Goal: Task Accomplishment & Management: Use online tool/utility

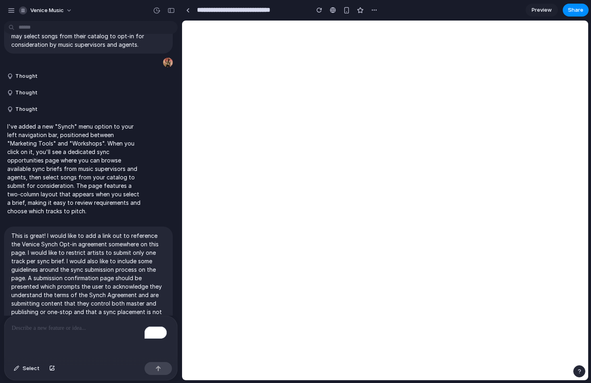
scroll to position [49, 0]
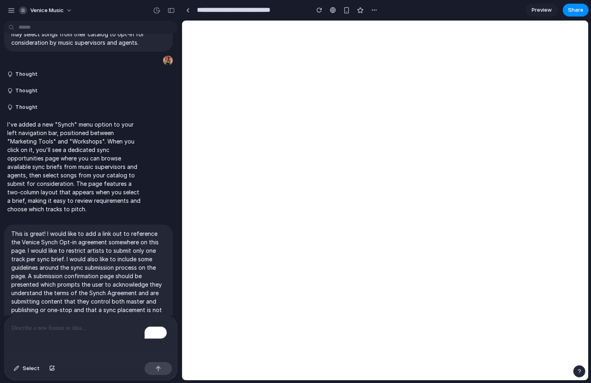
click at [537, 12] on span "Preview" at bounding box center [541, 10] width 20 height 8
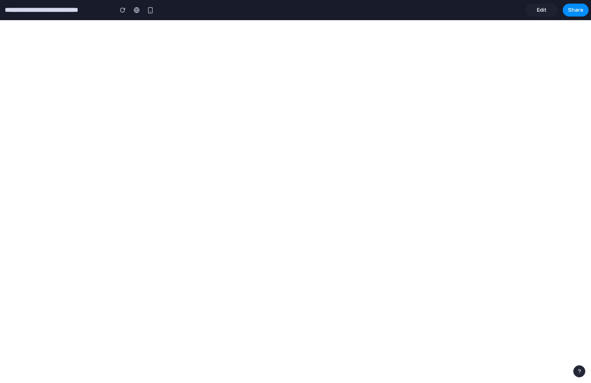
click at [534, 10] on link "Edit" at bounding box center [541, 10] width 32 height 13
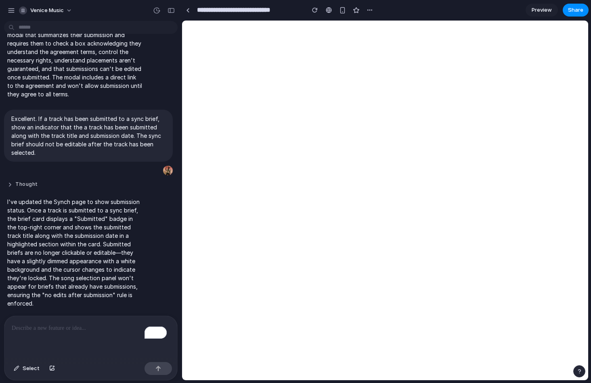
scroll to position [461, 0]
click at [65, 331] on div "To enrich screen reader interactions, please activate Accessibility in Grammarl…" at bounding box center [90, 337] width 173 height 43
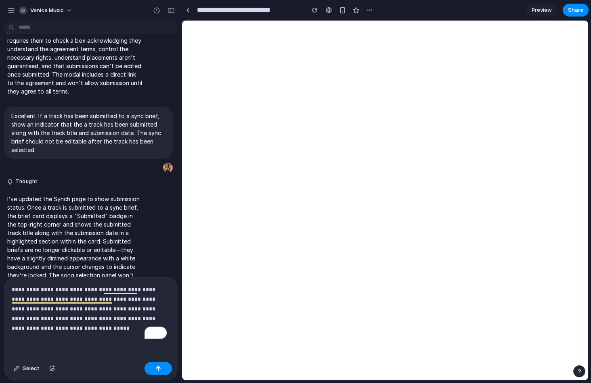
click at [117, 326] on p "**********" at bounding box center [89, 309] width 155 height 48
click at [164, 371] on button "button" at bounding box center [157, 368] width 27 height 13
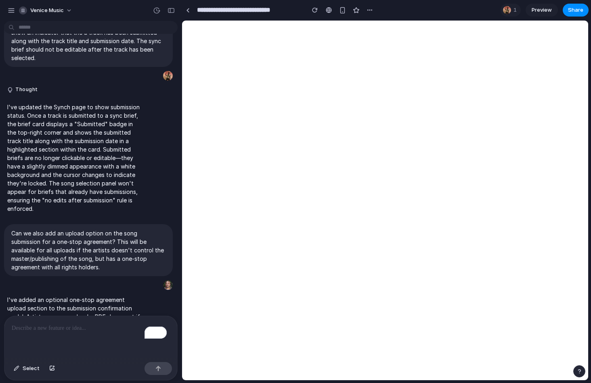
scroll to position [777, 0]
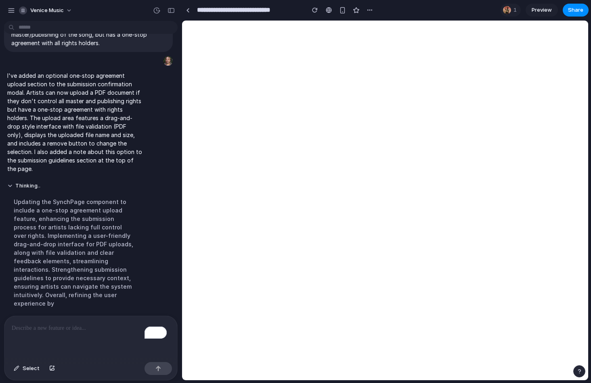
click at [539, 7] on span "Preview" at bounding box center [541, 10] width 20 height 8
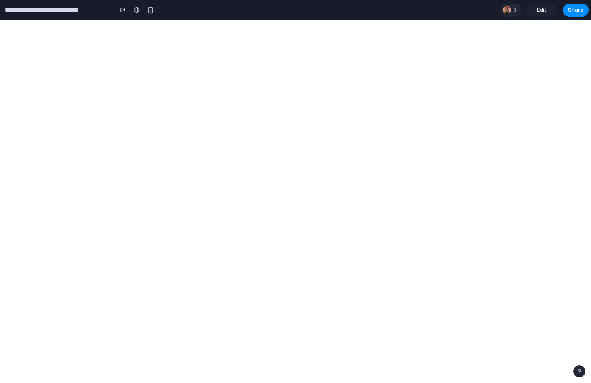
click at [514, 14] on span "1" at bounding box center [516, 10] width 6 height 8
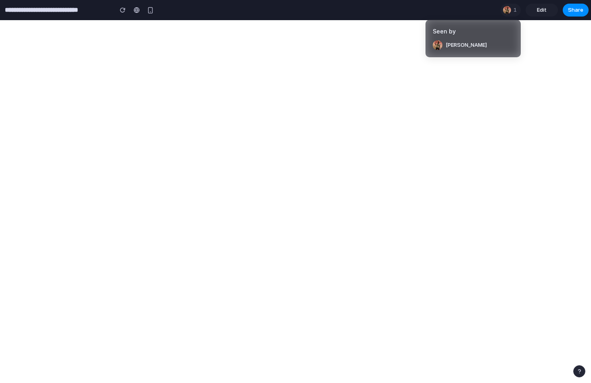
click at [518, 94] on div "Seen by [PERSON_NAME]" at bounding box center [295, 191] width 591 height 383
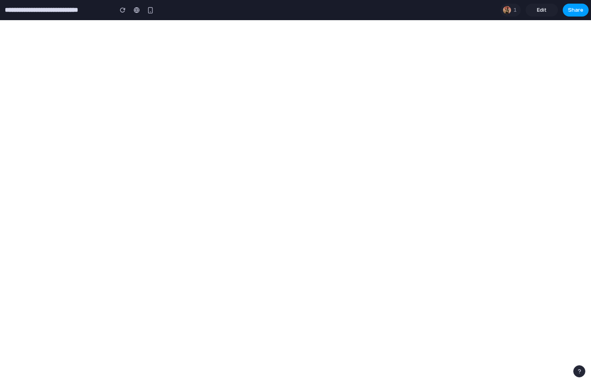
click at [573, 13] on span "Share" at bounding box center [575, 10] width 15 height 8
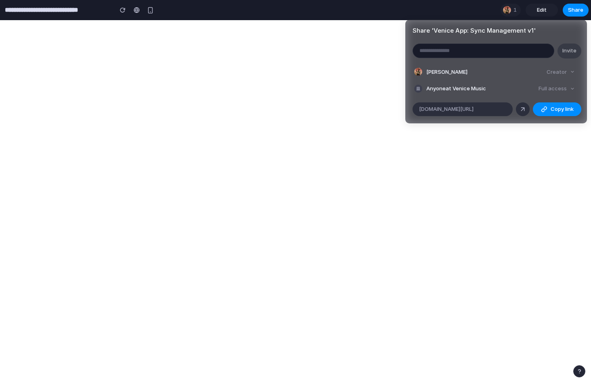
click at [369, 93] on div "Share ' Venice App: Sync Management v1 ' Invite [PERSON_NAME] Creator Anyone at…" at bounding box center [295, 191] width 591 height 383
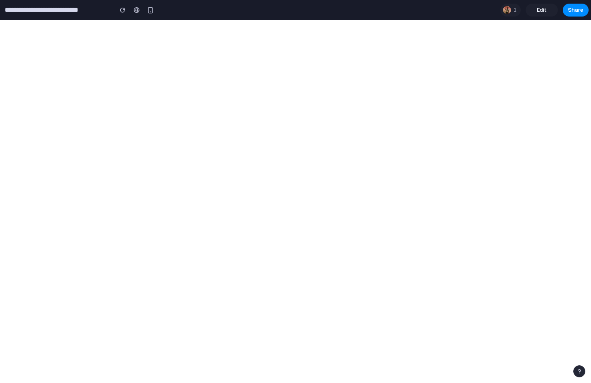
click at [537, 8] on span "Edit" at bounding box center [542, 10] width 10 height 8
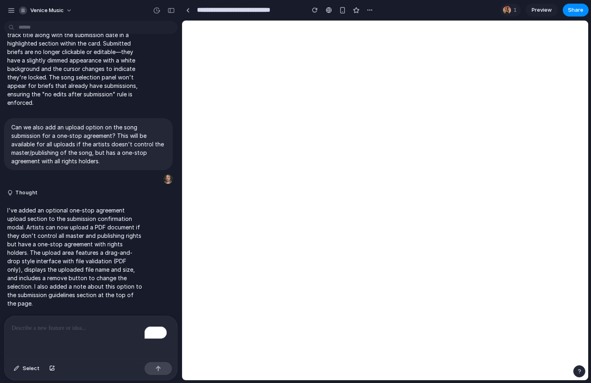
click at [97, 327] on p "To enrich screen reader interactions, please activate Accessibility in Grammarl…" at bounding box center [91, 329] width 158 height 10
